Goal: Task Accomplishment & Management: Manage account settings

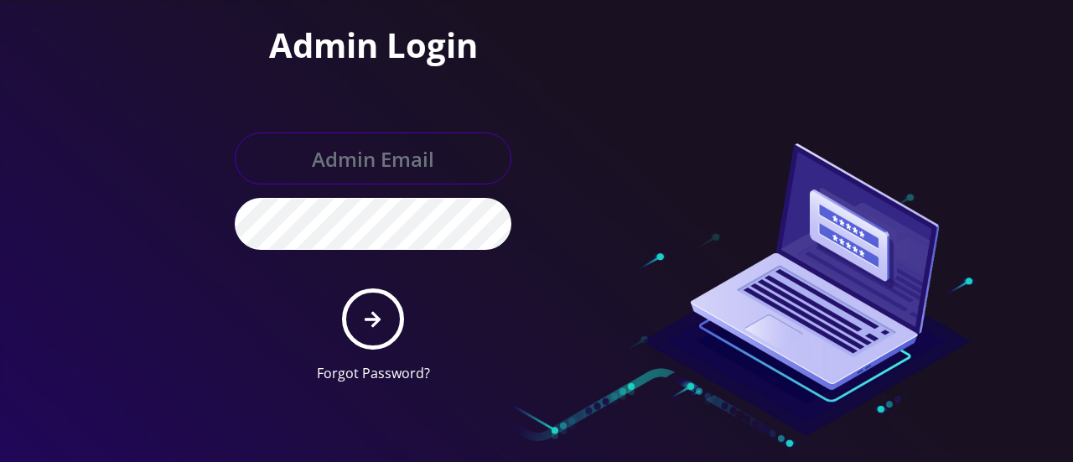
type input "[EMAIL_ADDRESS][DOMAIN_NAME]"
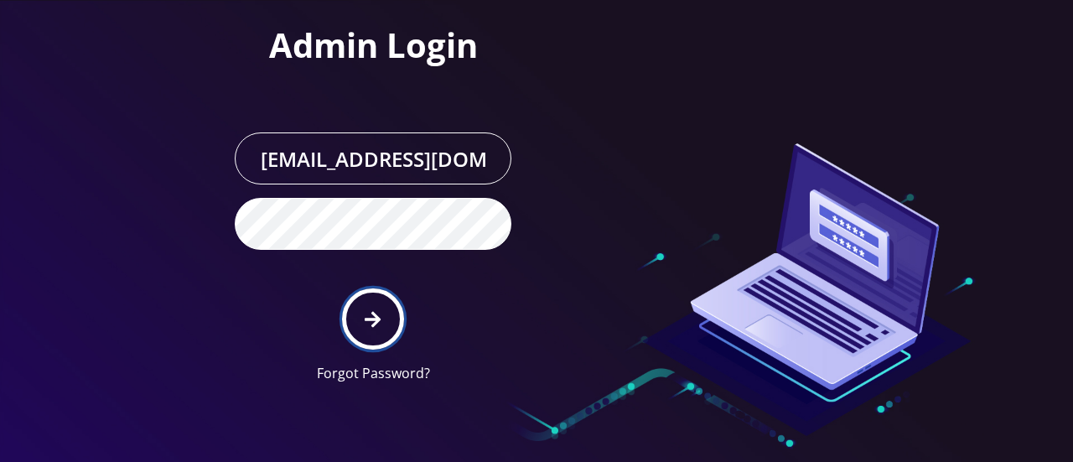
click at [365, 319] on icon "submit" at bounding box center [373, 319] width 16 height 18
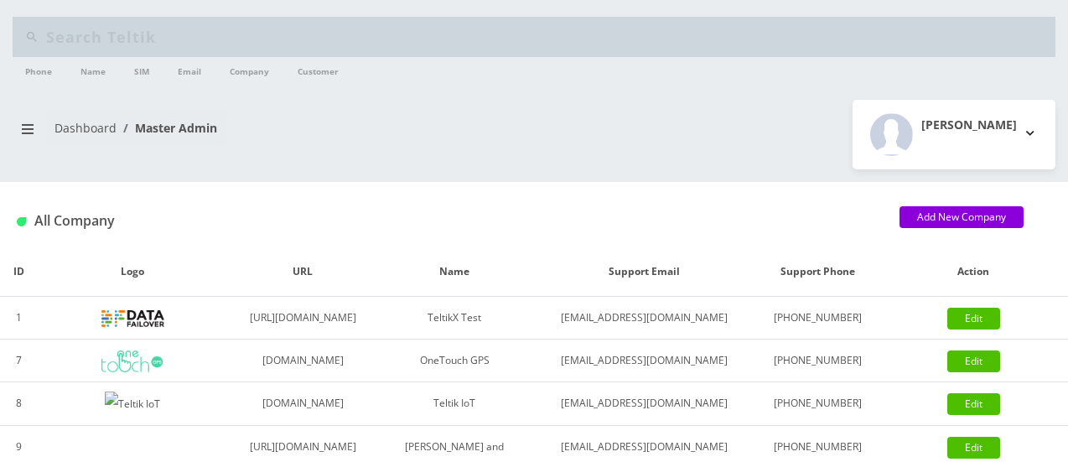
type input "[EMAIL_ADDRESS][DOMAIN_NAME]"
click at [30, 138] on button "breadcrumb" at bounding box center [28, 129] width 30 height 32
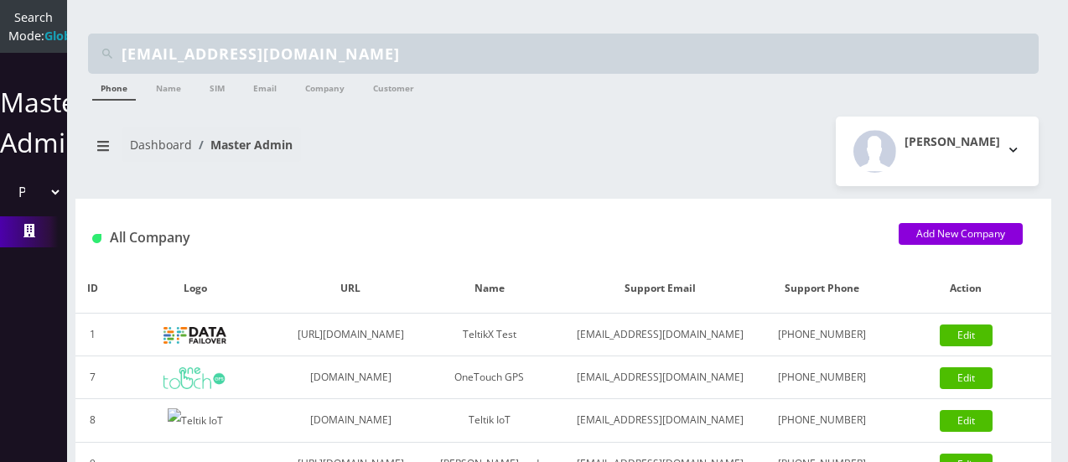
click at [47, 208] on select "Please select a Company TeltikX Test OneTouch GPS Teltik IoT [PERSON_NAME] and …" at bounding box center [33, 192] width 57 height 32
select select "1"
click at [5, 194] on select "Please select a Company TeltikX Test OneTouch GPS Teltik IoT [PERSON_NAME] and …" at bounding box center [33, 192] width 57 height 32
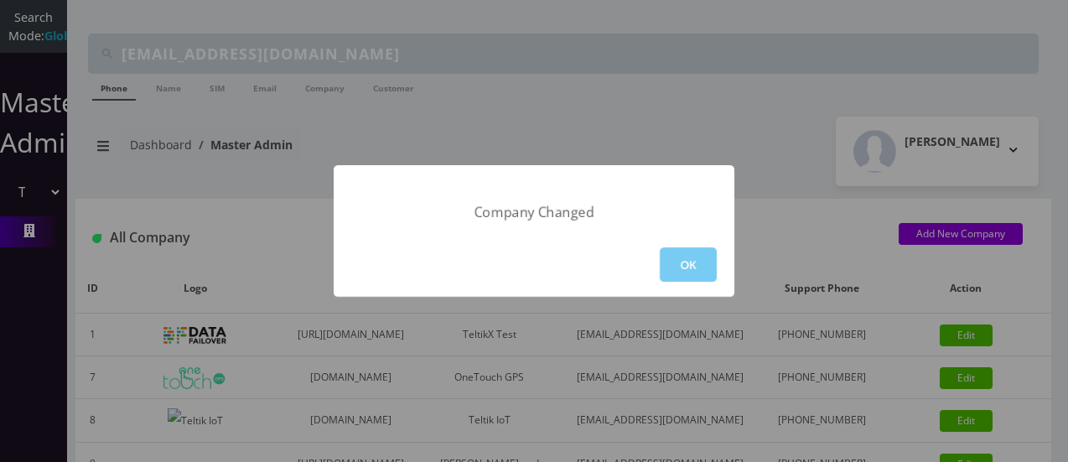
click at [670, 265] on button "OK" at bounding box center [688, 264] width 57 height 34
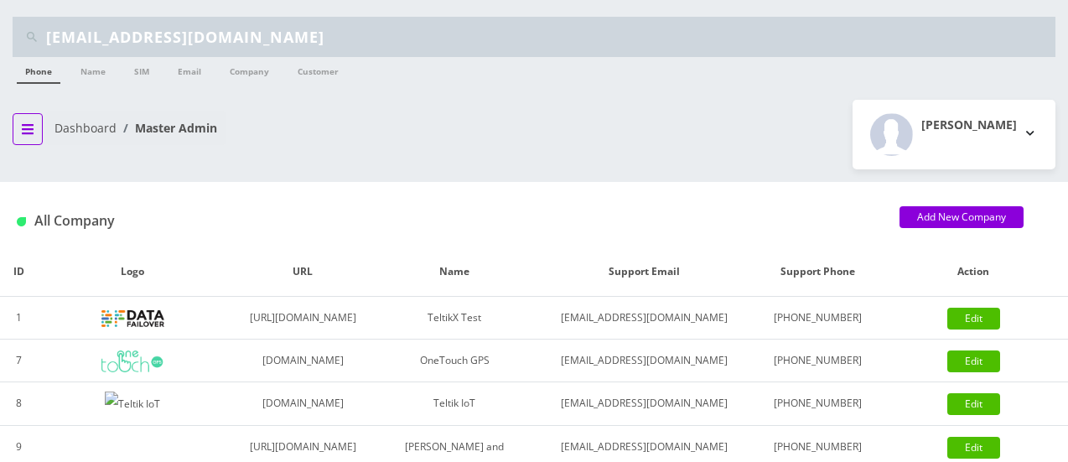
click at [38, 132] on button "breadcrumb" at bounding box center [28, 129] width 30 height 32
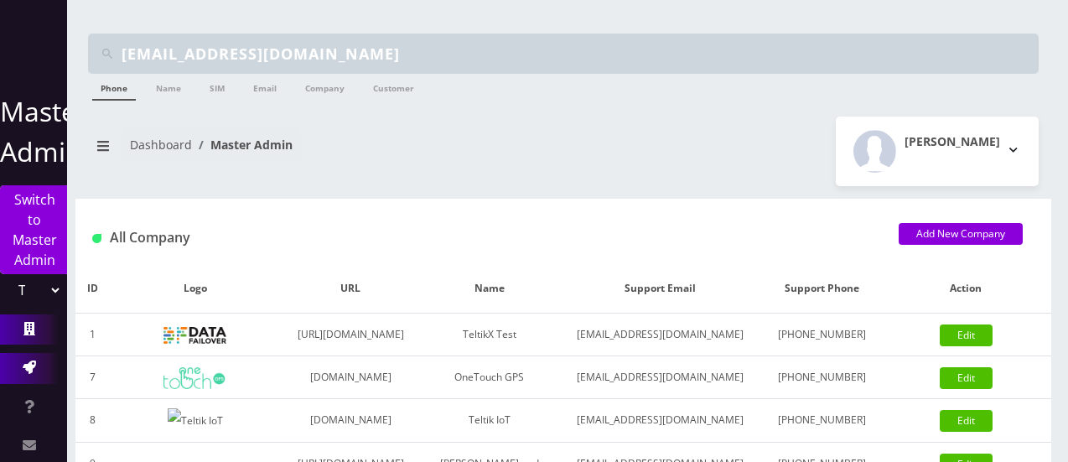
click at [31, 365] on icon at bounding box center [29, 367] width 13 height 13
